Goal: Task Accomplishment & Management: Use online tool/utility

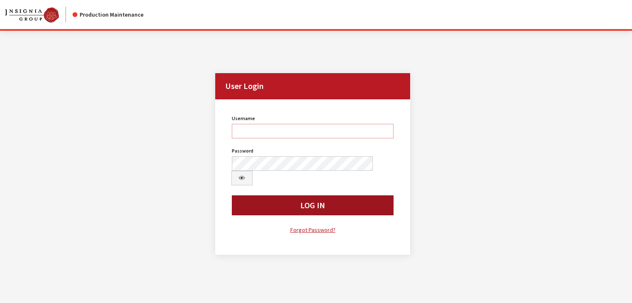
type input "kcallahan"
click at [321, 195] on button "Log In" at bounding box center [313, 205] width 162 height 20
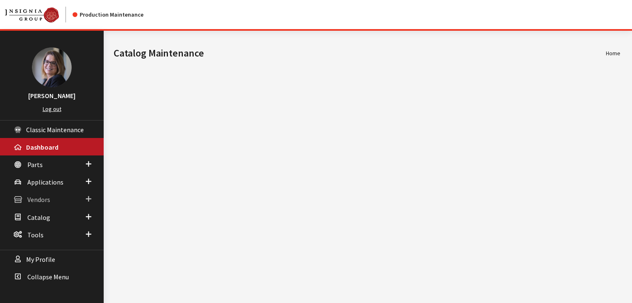
click at [89, 196] on span at bounding box center [88, 198] width 5 height 11
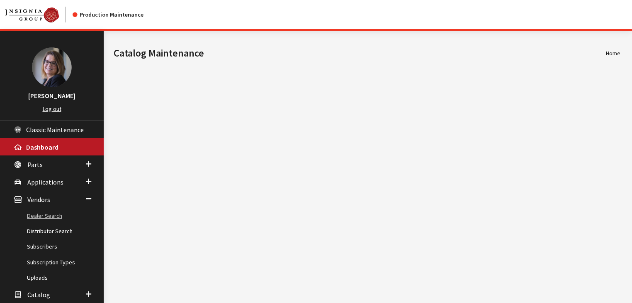
click at [45, 215] on link "Dealer Search" at bounding box center [52, 215] width 104 height 15
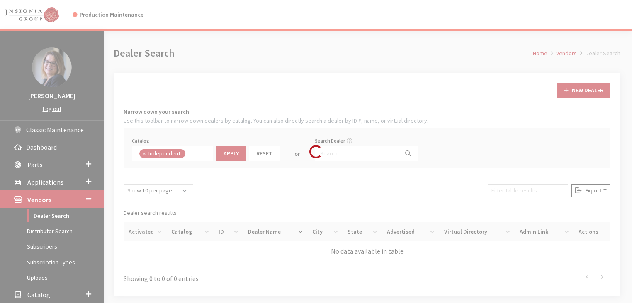
scroll to position [59, 0]
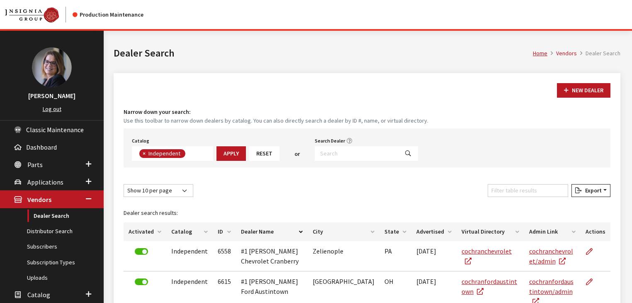
click at [144, 153] on span "×" at bounding box center [144, 152] width 3 height 7
select select
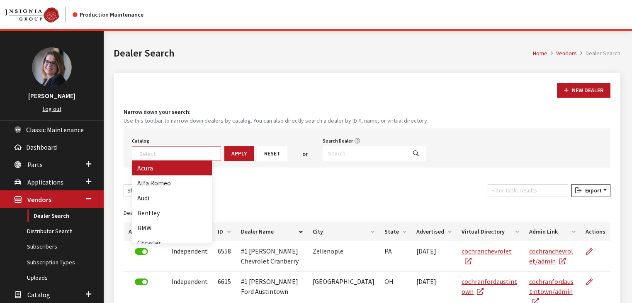
scroll to position [85, 0]
click at [146, 153] on textarea "Search" at bounding box center [179, 152] width 81 height 7
type textarea "yamaha"
select select "32"
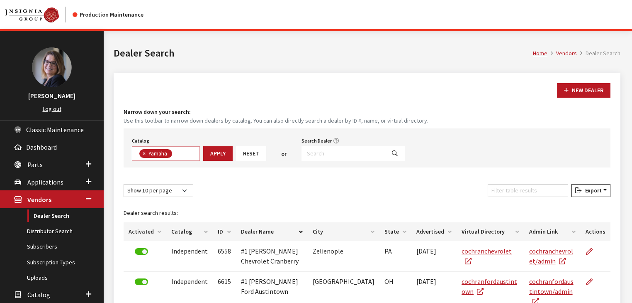
click at [224, 156] on button "Apply" at bounding box center [217, 153] width 29 height 15
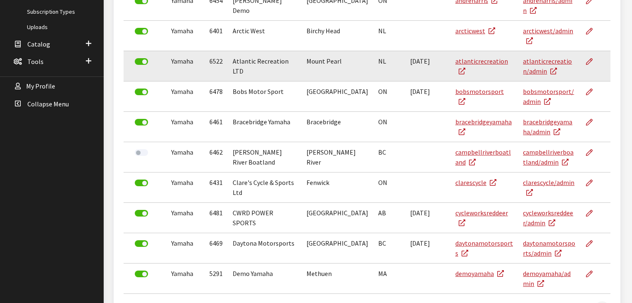
scroll to position [302, 0]
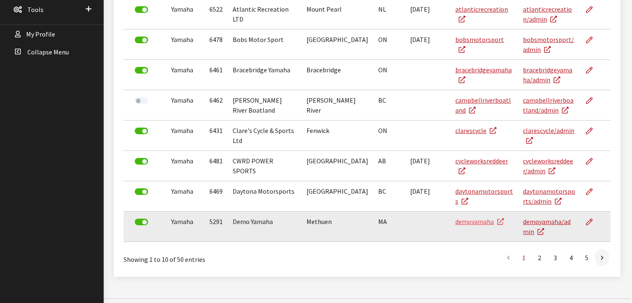
click at [456, 217] on link "demoyamaha" at bounding box center [480, 221] width 49 height 8
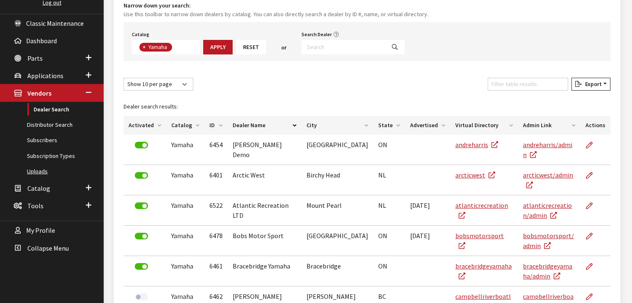
scroll to position [100, 0]
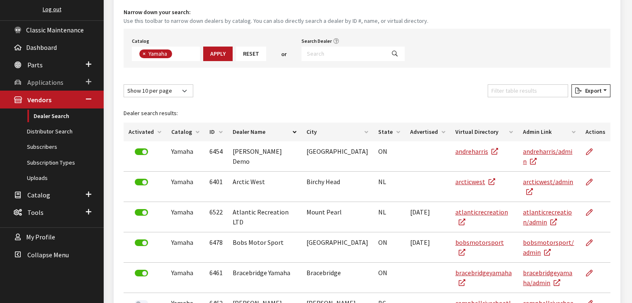
click at [48, 83] on span "Applications" at bounding box center [45, 82] width 36 height 8
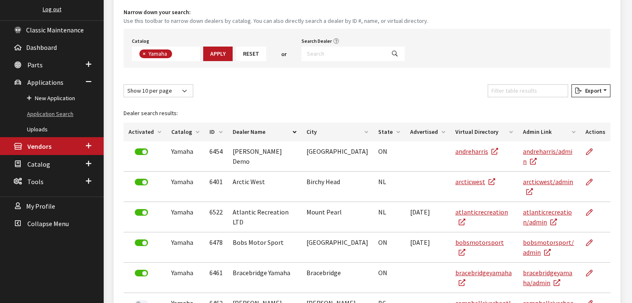
click at [44, 116] on link "Application Search" at bounding box center [52, 113] width 104 height 15
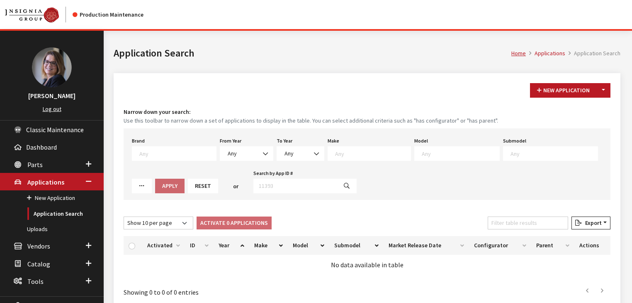
click at [154, 156] on textarea "Search" at bounding box center [177, 152] width 77 height 7
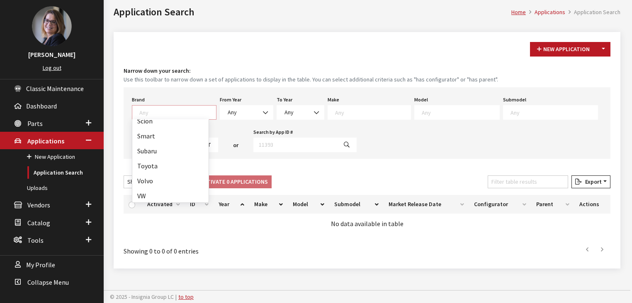
scroll to position [395, 0]
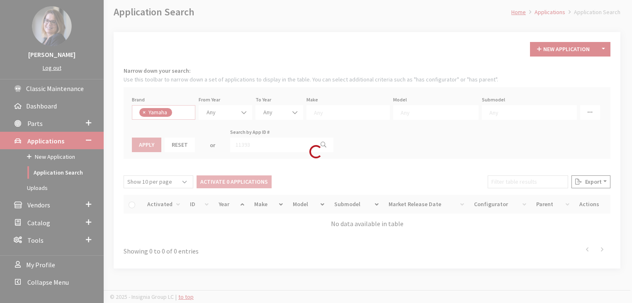
select select "1065"
select select
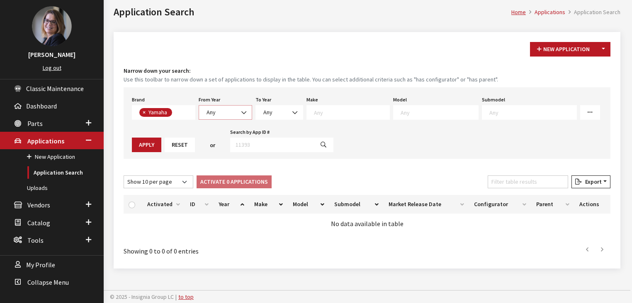
scroll to position [224, 0]
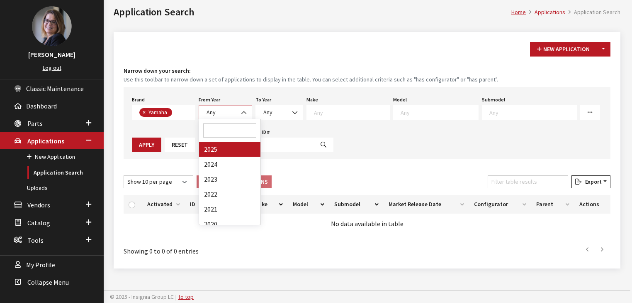
click at [229, 111] on span "Any" at bounding box center [225, 112] width 43 height 9
select select "2025"
select select
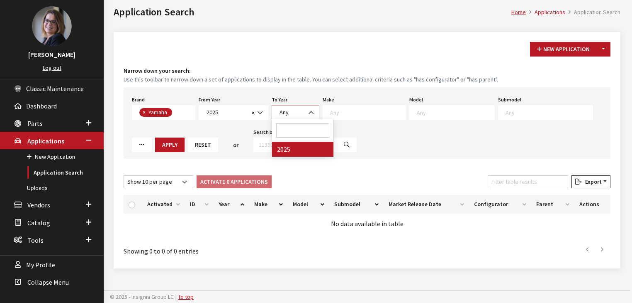
click at [281, 112] on span "Any" at bounding box center [284, 111] width 9 height 7
select select "2025"
select select
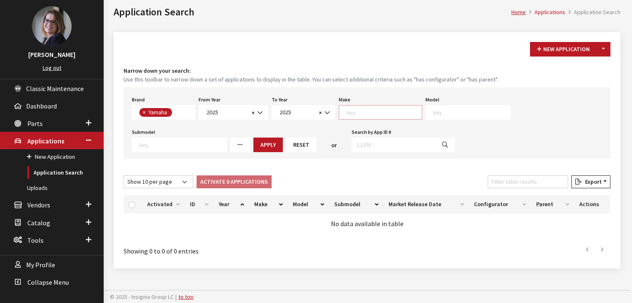
click at [349, 108] on textarea "Search" at bounding box center [385, 111] width 76 height 7
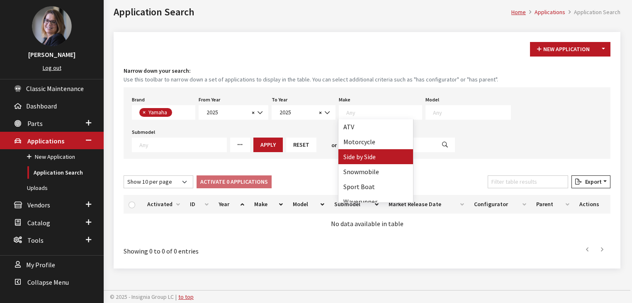
select select "55"
select select
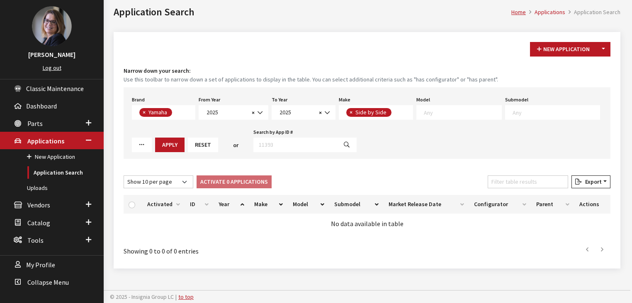
click at [427, 113] on textarea "Search" at bounding box center [463, 111] width 78 height 7
select select "1362"
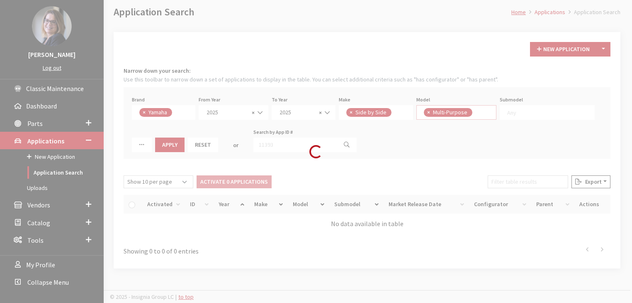
scroll to position [0, 0]
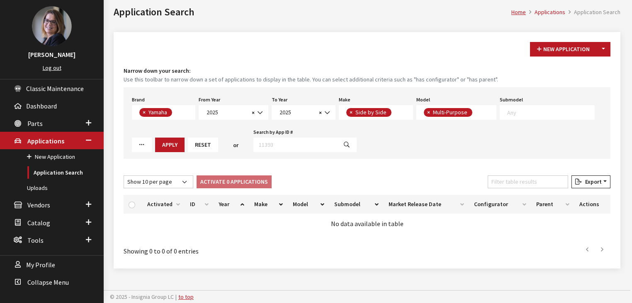
click at [515, 114] on textarea "Search" at bounding box center [551, 111] width 87 height 7
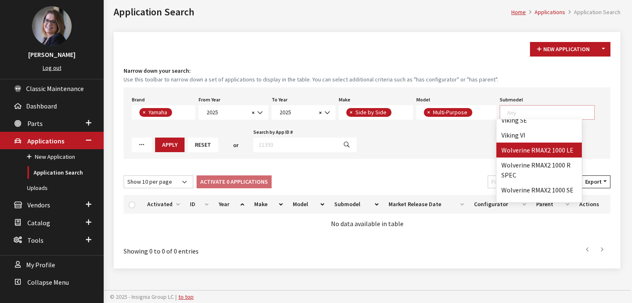
scroll to position [33, 0]
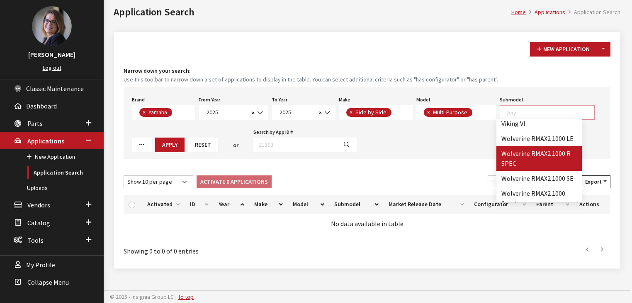
select select "4580"
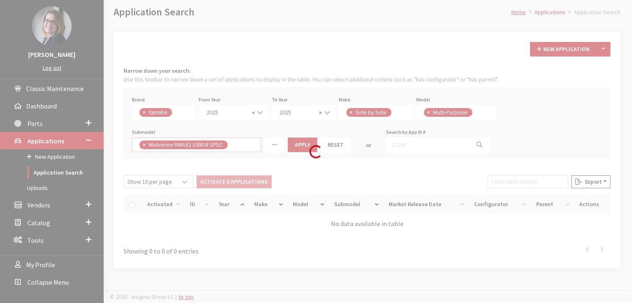
scroll to position [43, 0]
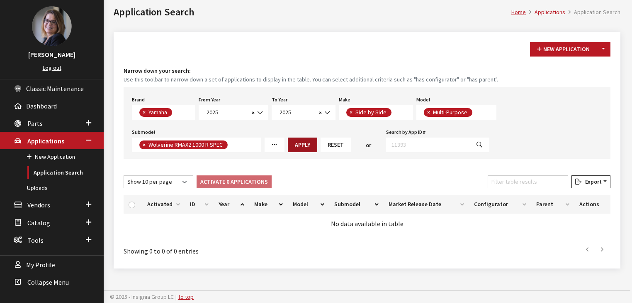
click at [300, 139] on button "Apply" at bounding box center [302, 144] width 29 height 15
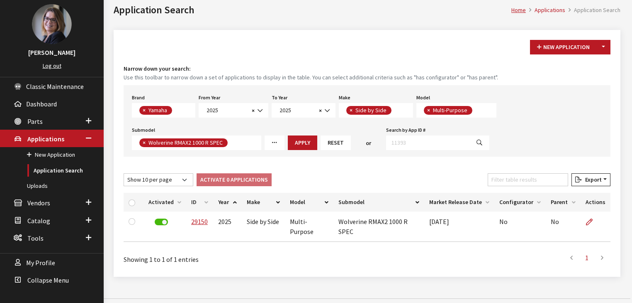
scroll to position [44, 0]
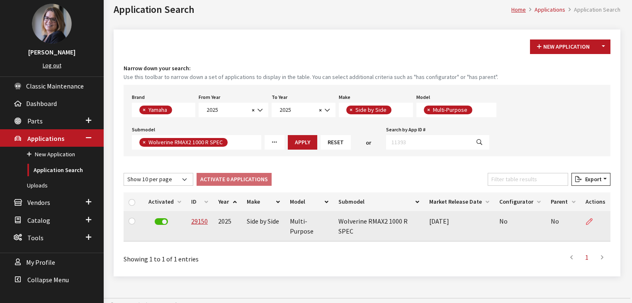
click at [595, 216] on link at bounding box center [593, 221] width 14 height 21
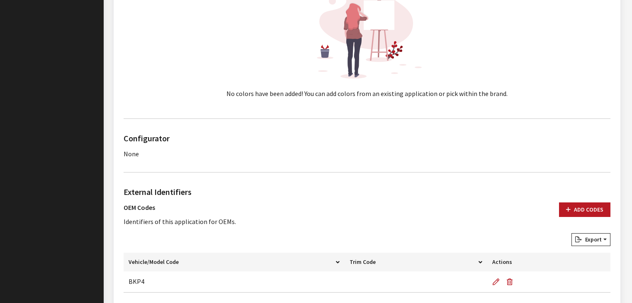
scroll to position [365, 0]
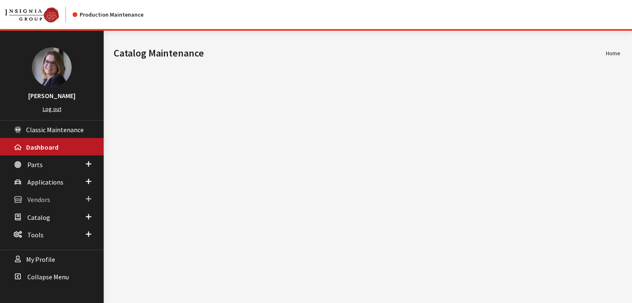
click at [89, 194] on span at bounding box center [88, 198] width 5 height 11
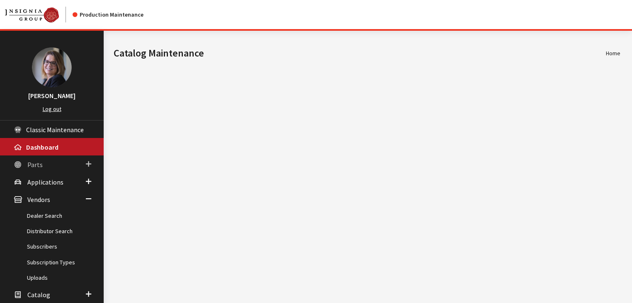
click at [86, 161] on span at bounding box center [88, 164] width 5 height 11
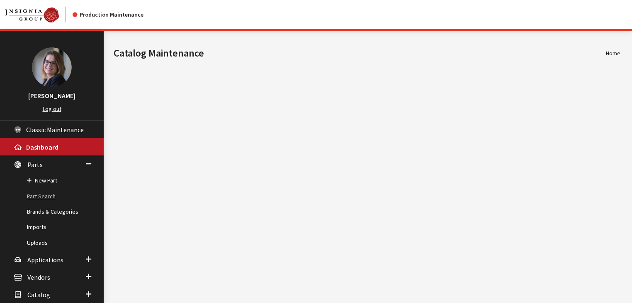
click at [29, 194] on link "Part Search" at bounding box center [52, 195] width 104 height 15
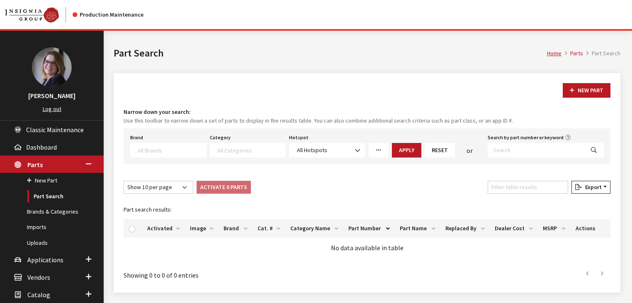
select select
click at [505, 149] on input "Search by part number or keyword" at bounding box center [536, 150] width 97 height 15
paste input "SMA8NS5500BK"
type input "SMA8NS5500BK"
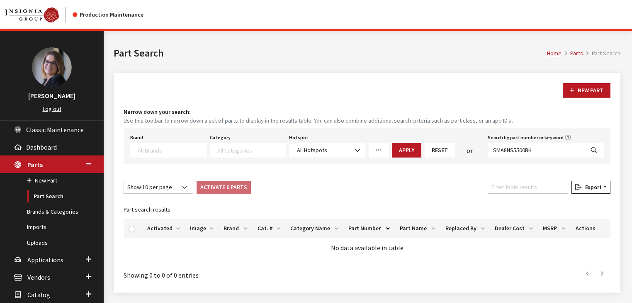
select select
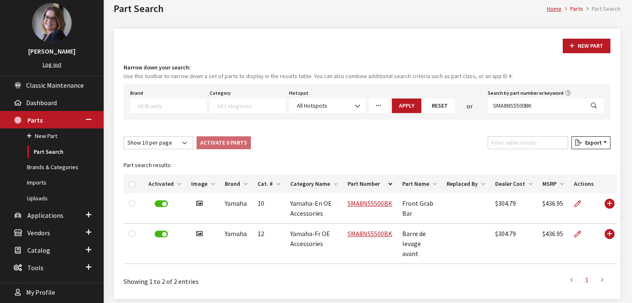
scroll to position [65, 0]
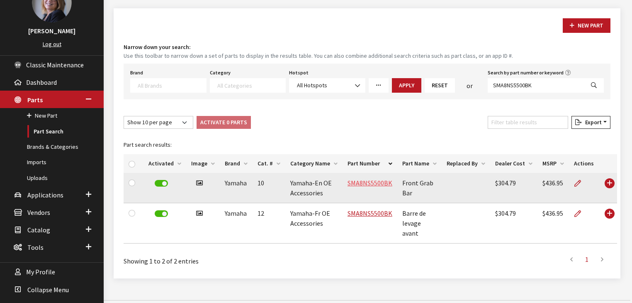
click at [378, 181] on link "SMA8NS5500BK" at bounding box center [370, 182] width 45 height 8
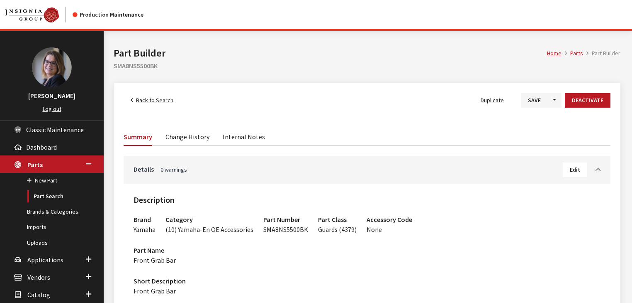
click at [201, 137] on link "Change History" at bounding box center [188, 135] width 44 height 17
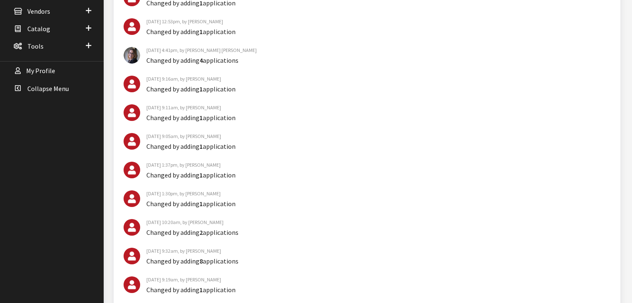
scroll to position [33, 0]
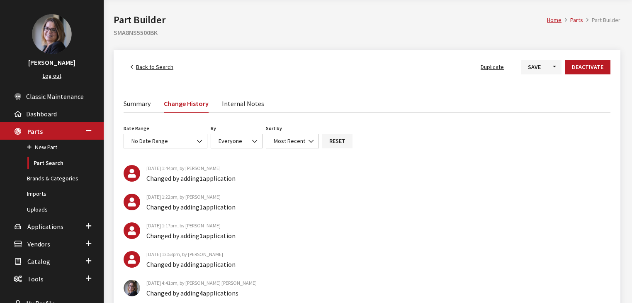
click at [127, 102] on link "Summary" at bounding box center [137, 102] width 27 height 17
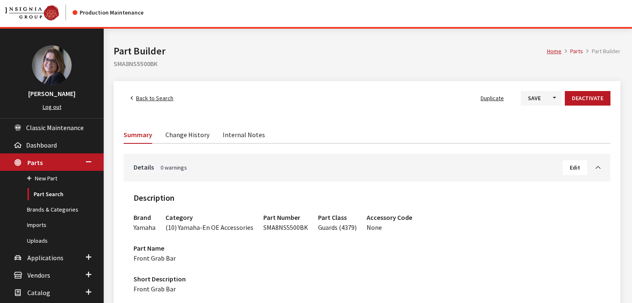
scroll to position [0, 0]
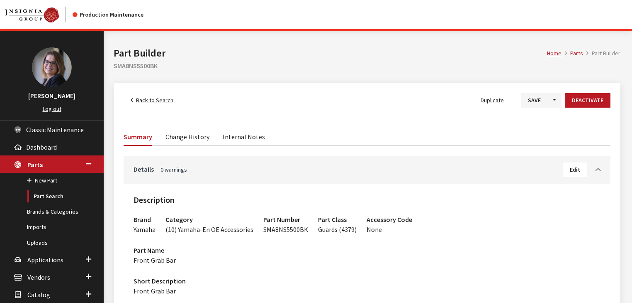
click at [198, 139] on link "Change History" at bounding box center [188, 135] width 44 height 17
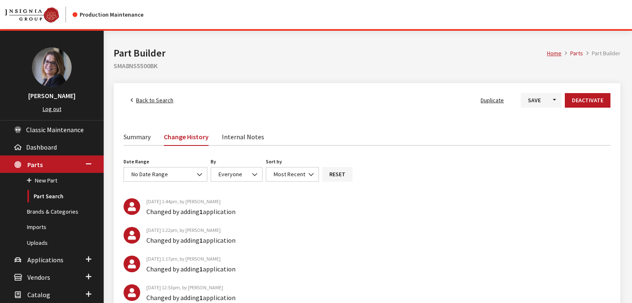
click at [154, 100] on span "Back to Search" at bounding box center [154, 99] width 37 height 7
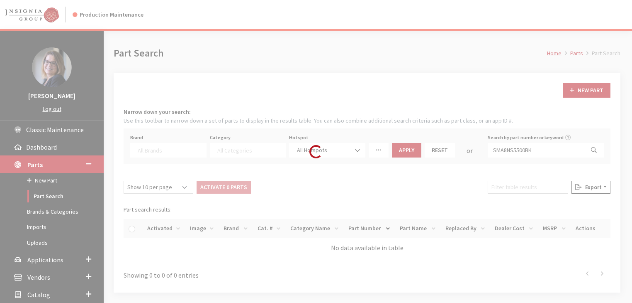
select select
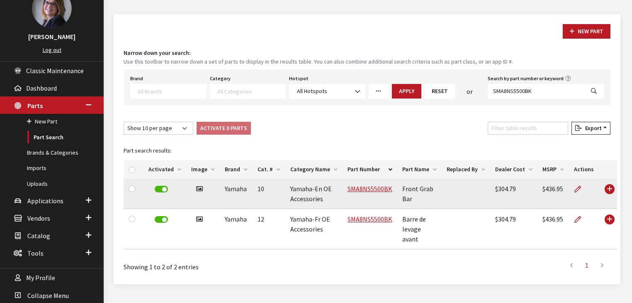
scroll to position [65, 0]
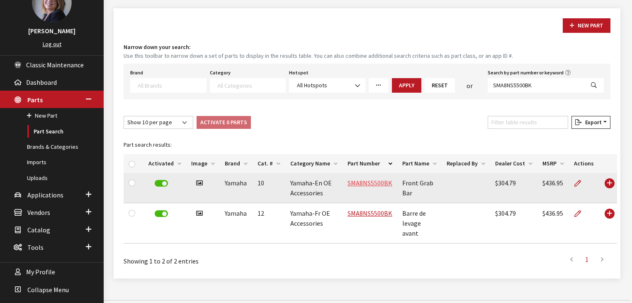
click at [364, 180] on link "SMA8NS5500BK" at bounding box center [370, 182] width 45 height 8
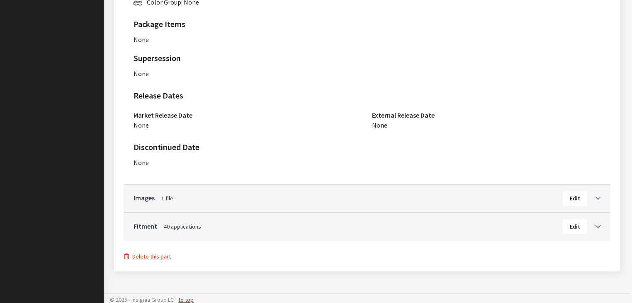
scroll to position [556, 0]
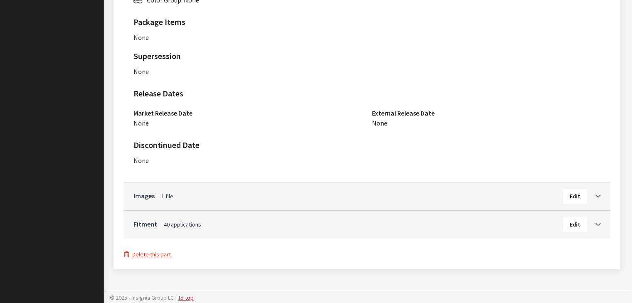
click at [571, 227] on button "Edit" at bounding box center [575, 224] width 24 height 15
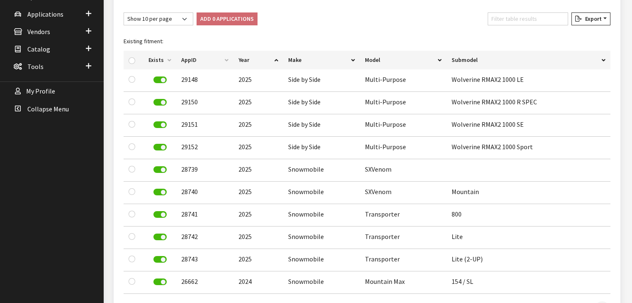
scroll to position [266, 0]
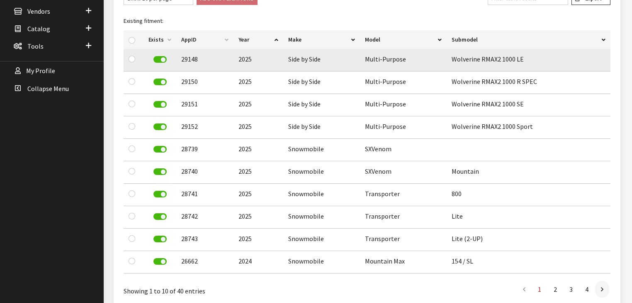
click at [163, 58] on label at bounding box center [160, 59] width 13 height 7
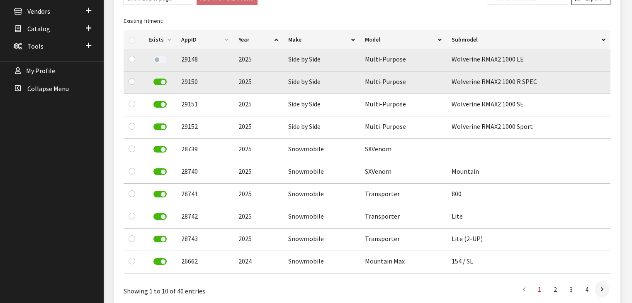
click at [162, 81] on label at bounding box center [160, 81] width 13 height 7
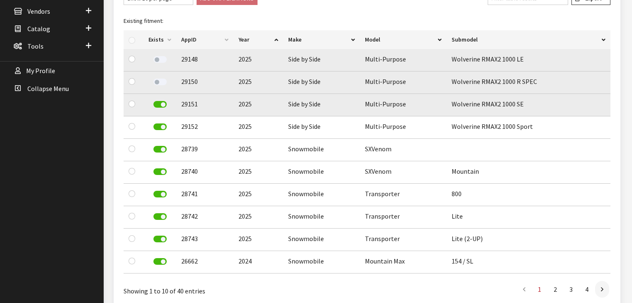
click at [162, 104] on label at bounding box center [160, 104] width 13 height 7
click at [161, 124] on label at bounding box center [160, 126] width 13 height 7
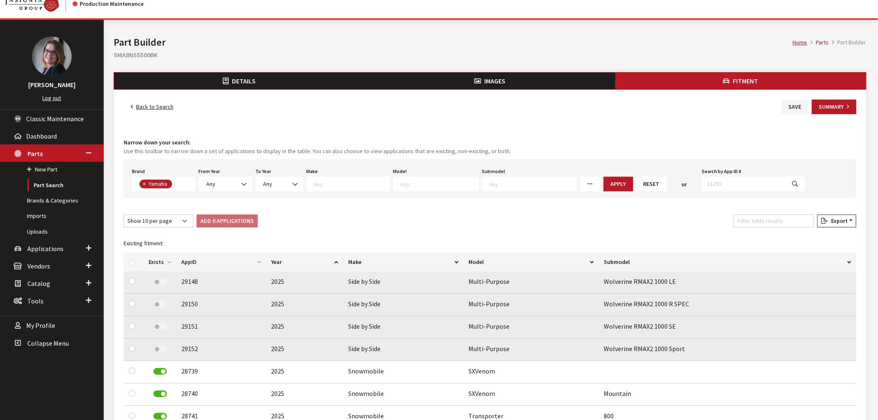
scroll to position [0, 0]
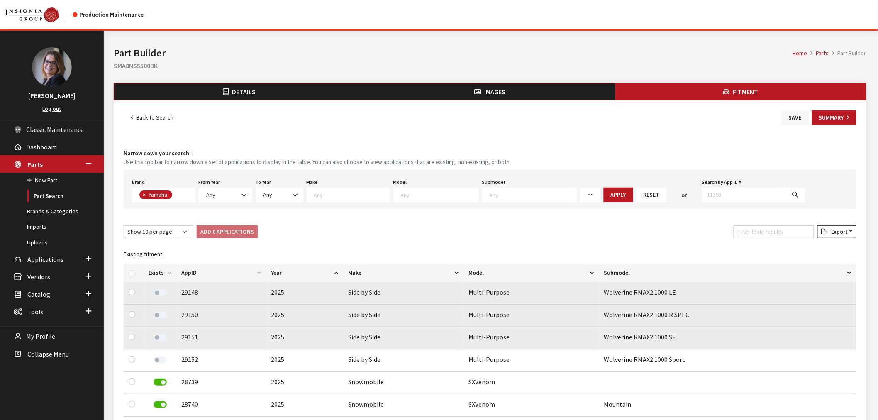
click at [632, 119] on button "Save" at bounding box center [795, 117] width 27 height 15
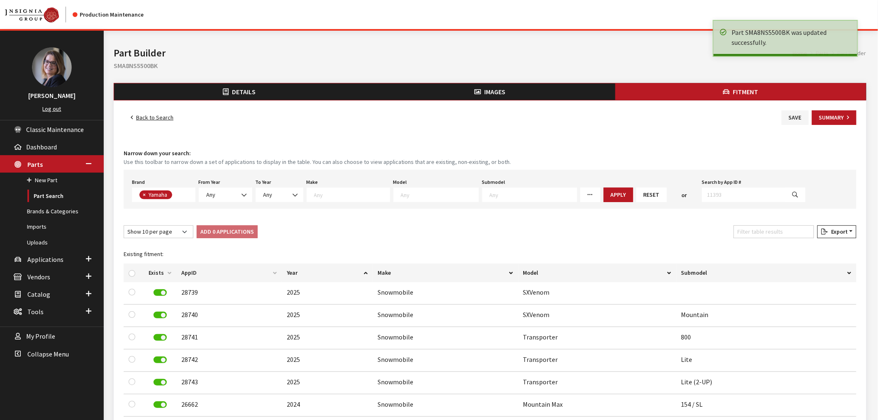
scroll to position [210, 0]
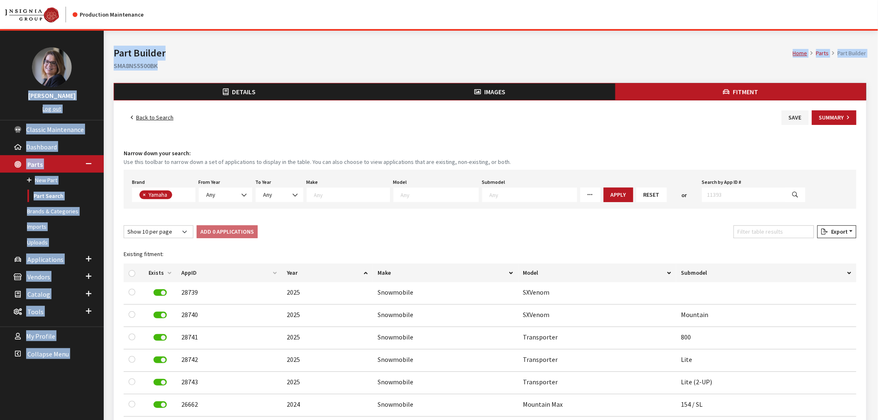
drag, startPoint x: 158, startPoint y: 64, endPoint x: 99, endPoint y: 60, distance: 59.1
click at [99, 60] on div "[PERSON_NAME] Log out Classic Maintenance Dashboard Parts New Part Part Search …" at bounding box center [435, 314] width 871 height 566
click at [116, 61] on h2 "SMA8NS5500BK" at bounding box center [490, 66] width 753 height 10
click at [133, 68] on h2 "SMA8NS5500BK" at bounding box center [490, 66] width 753 height 10
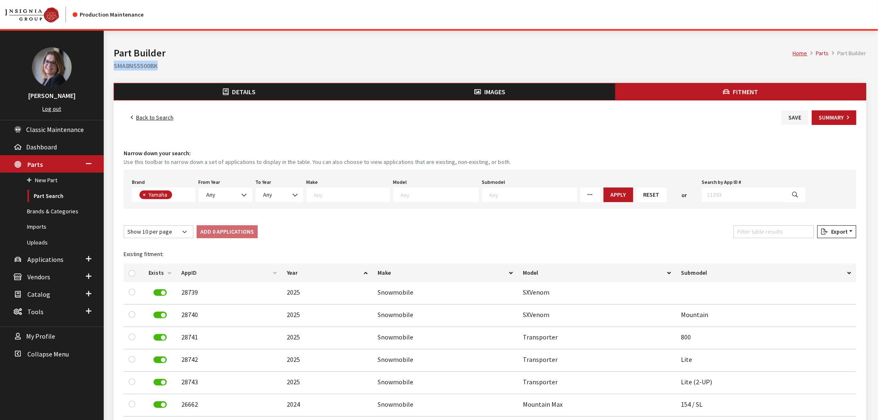
drag, startPoint x: 159, startPoint y: 68, endPoint x: 114, endPoint y: 65, distance: 44.9
click at [114, 65] on h2 "SMA8NS5500BK" at bounding box center [490, 66] width 753 height 10
copy h2 "SMA8NS5500BK"
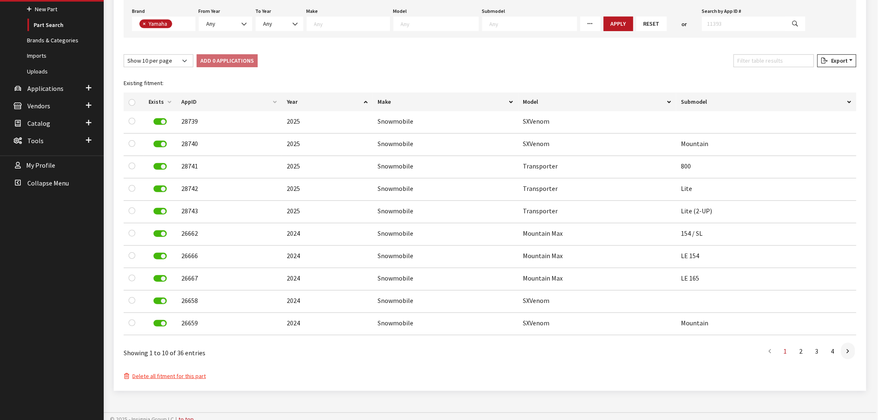
scroll to position [181, 0]
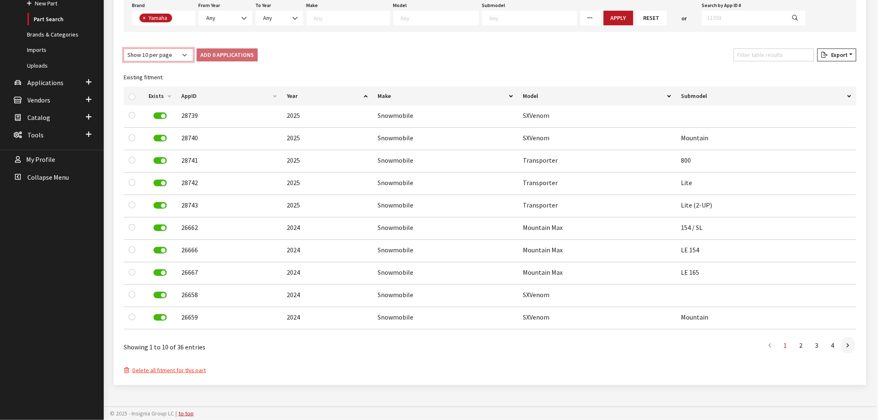
click at [183, 52] on select "Show 10 per page Show 25 per page Show 50 per page Show 100 per page Show 1000 …" at bounding box center [159, 55] width 70 height 13
select select "1000"
click at [124, 49] on select "Show 10 per page Show 25 per page Show 50 per page Show 100 per page Show 1000 …" at bounding box center [159, 55] width 70 height 13
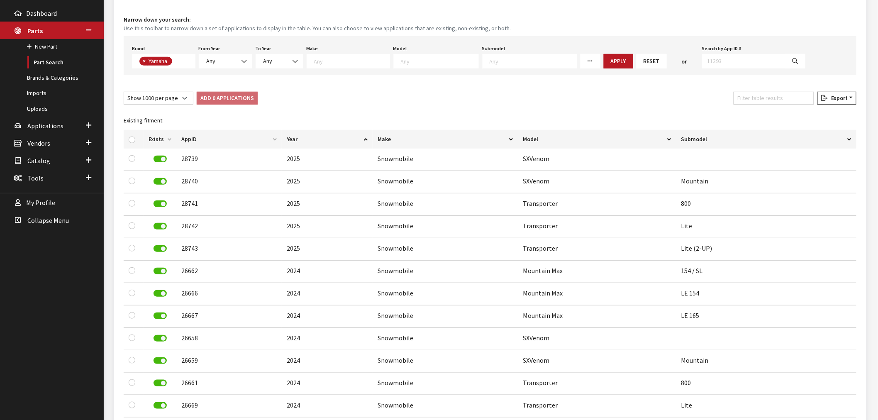
scroll to position [0, 0]
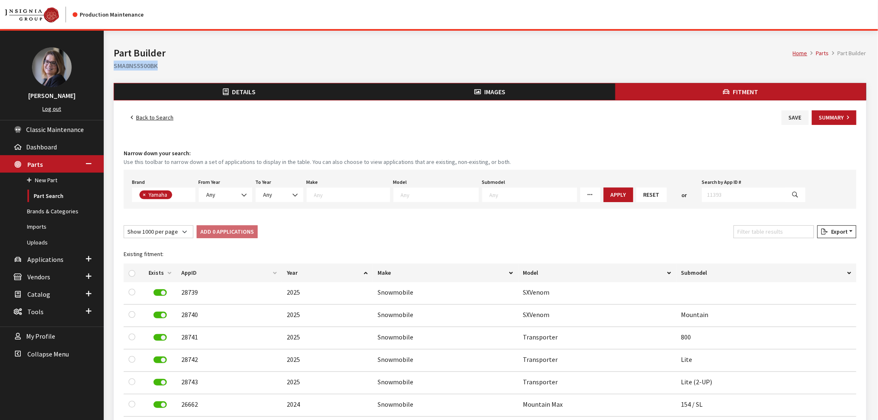
click at [138, 119] on link "Back to Search" at bounding box center [152, 117] width 57 height 15
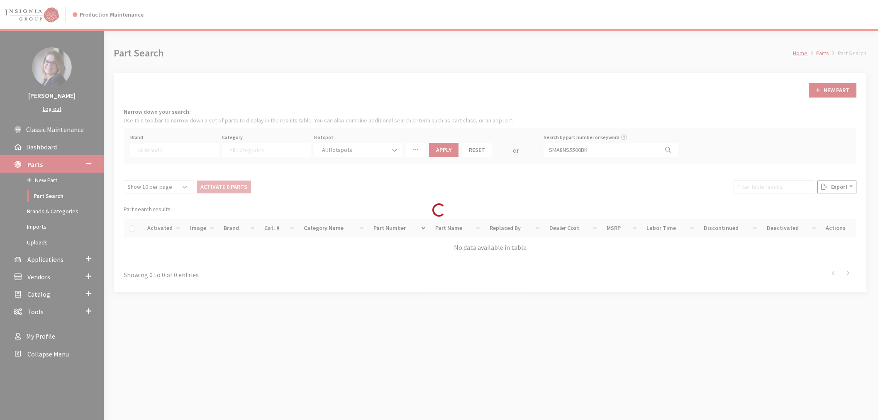
select select
click at [600, 151] on div "Loading..." at bounding box center [439, 210] width 878 height 420
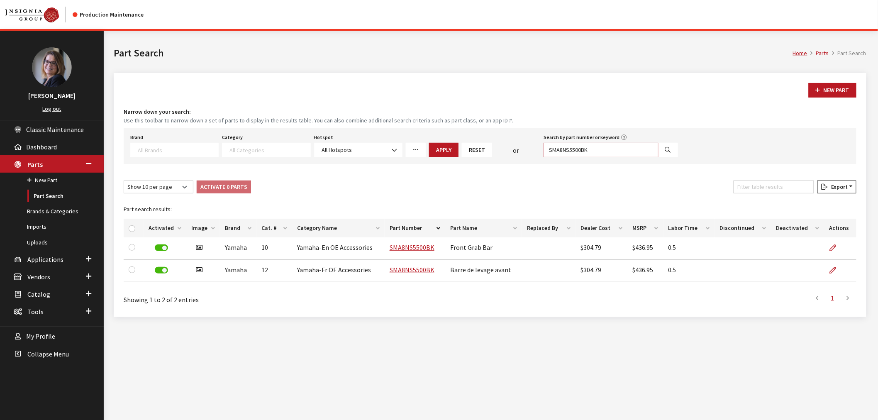
drag, startPoint x: 608, startPoint y: 149, endPoint x: 542, endPoint y: 149, distance: 65.6
click at [542, 149] on div "Search by part number or keyword SMA8NS5500BK" at bounding box center [611, 145] width 138 height 26
type input "smatrack9006"
select select
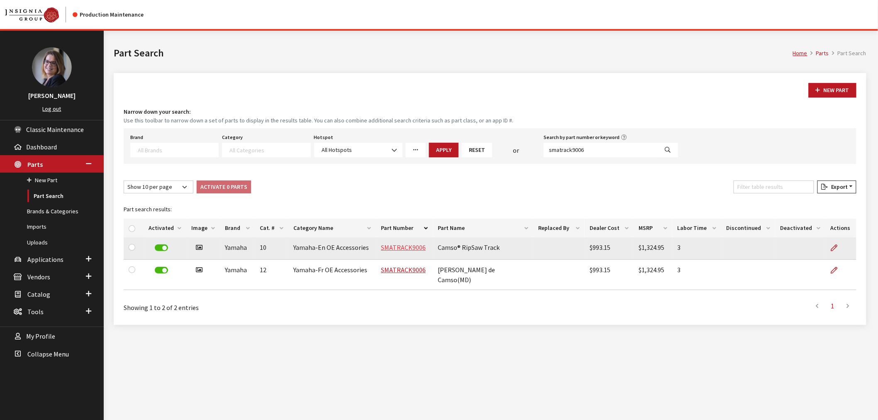
click at [415, 247] on link "SMATRACK9006" at bounding box center [403, 247] width 45 height 8
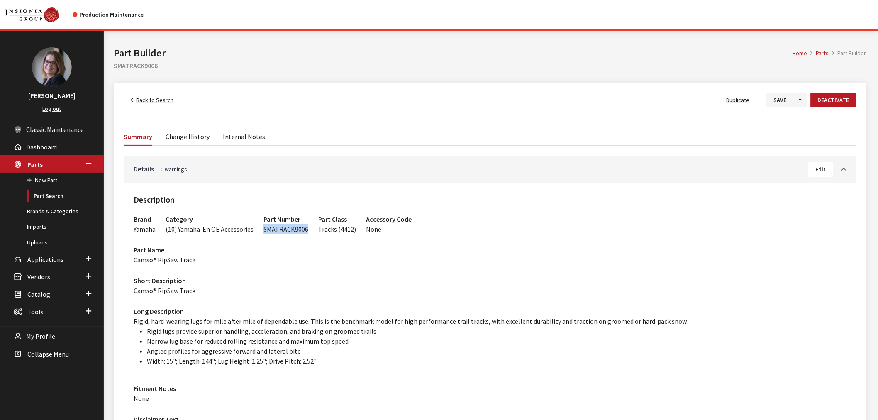
drag, startPoint x: 303, startPoint y: 229, endPoint x: 259, endPoint y: 226, distance: 44.9
click at [259, 226] on div "Part Number SMATRACK9006" at bounding box center [286, 222] width 55 height 24
copy span "SMATRACK9006"
